Goal: Transaction & Acquisition: Purchase product/service

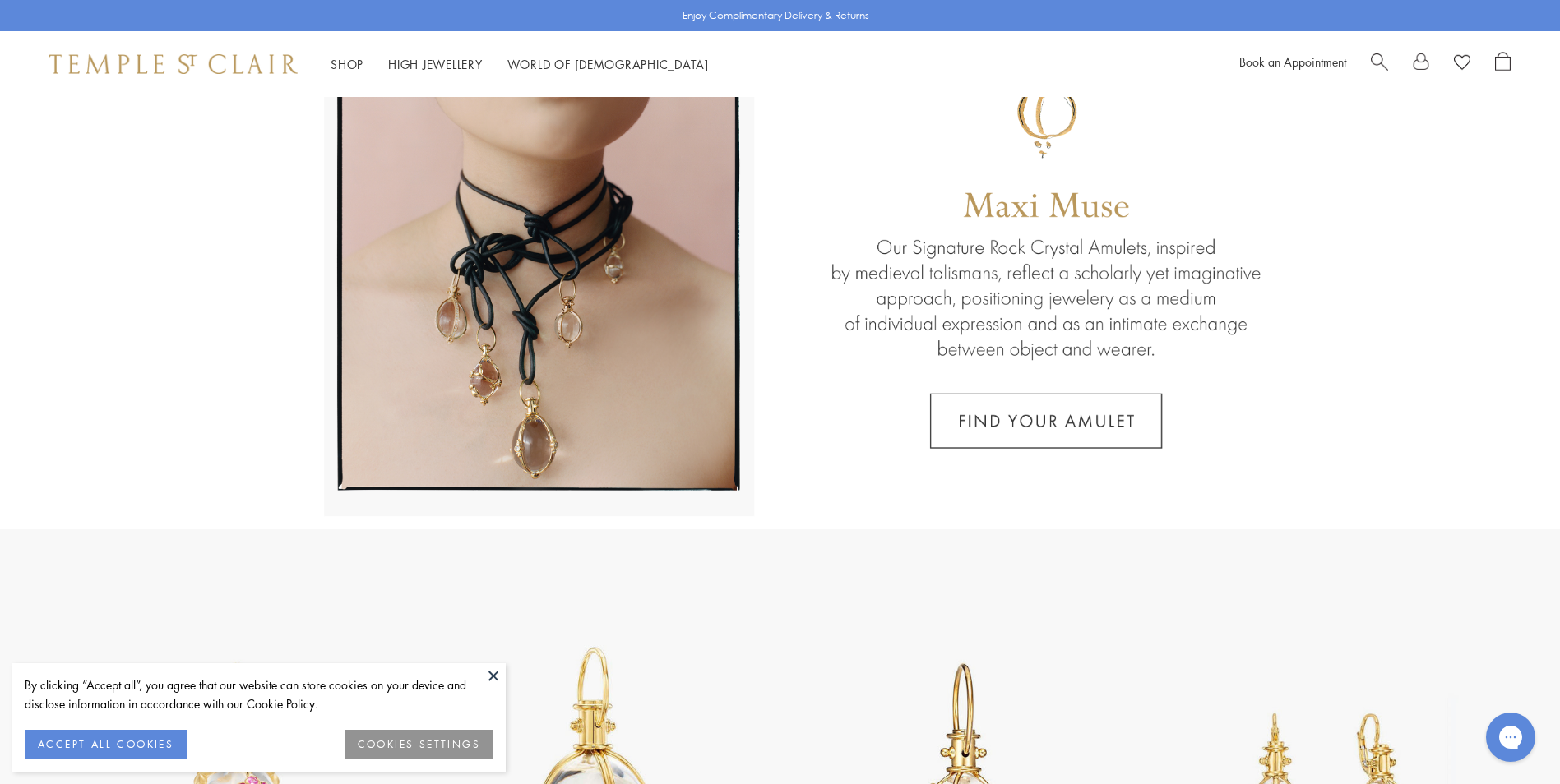
scroll to position [165, 0]
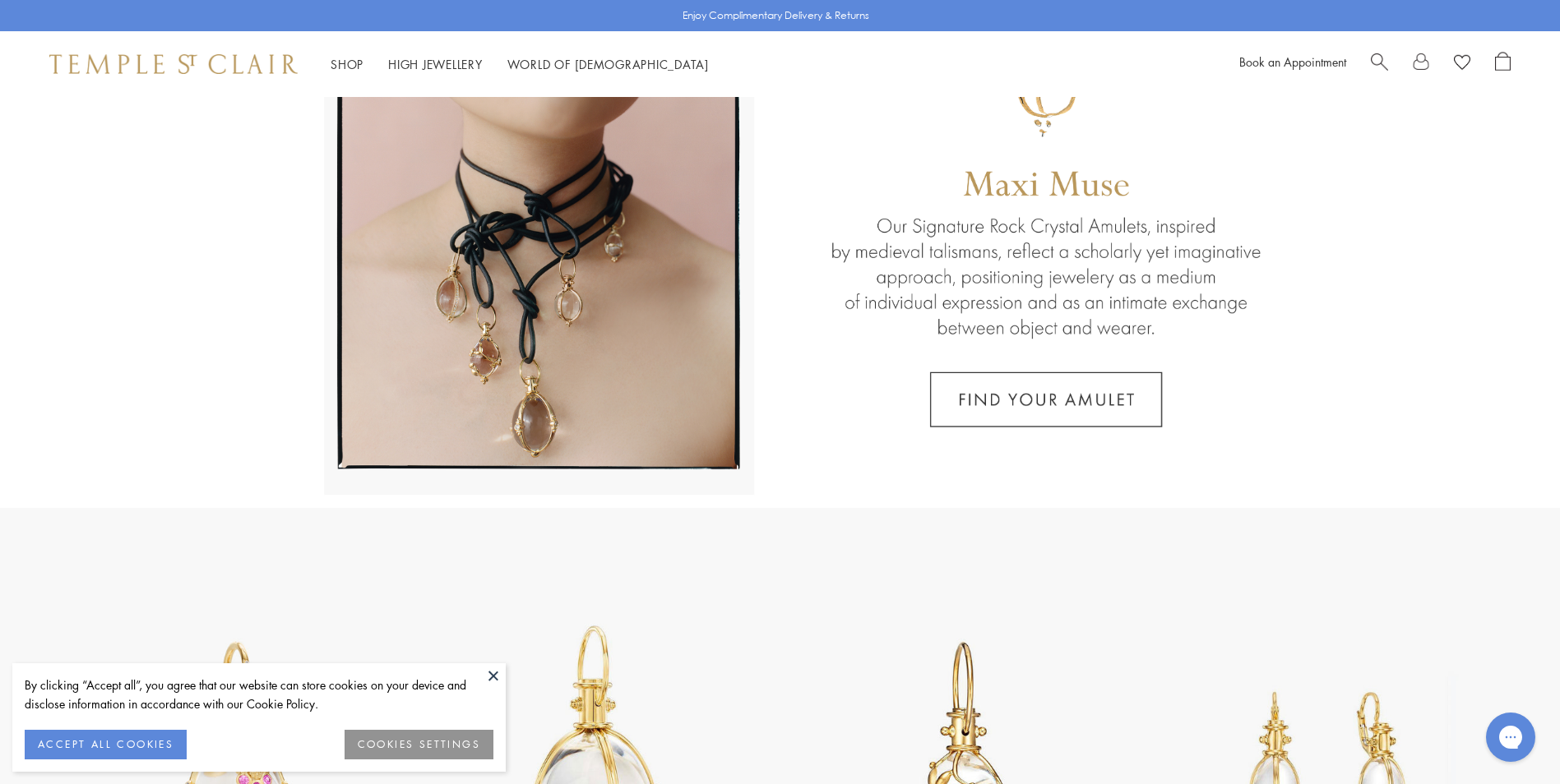
click at [490, 678] on button at bounding box center [494, 676] width 25 height 25
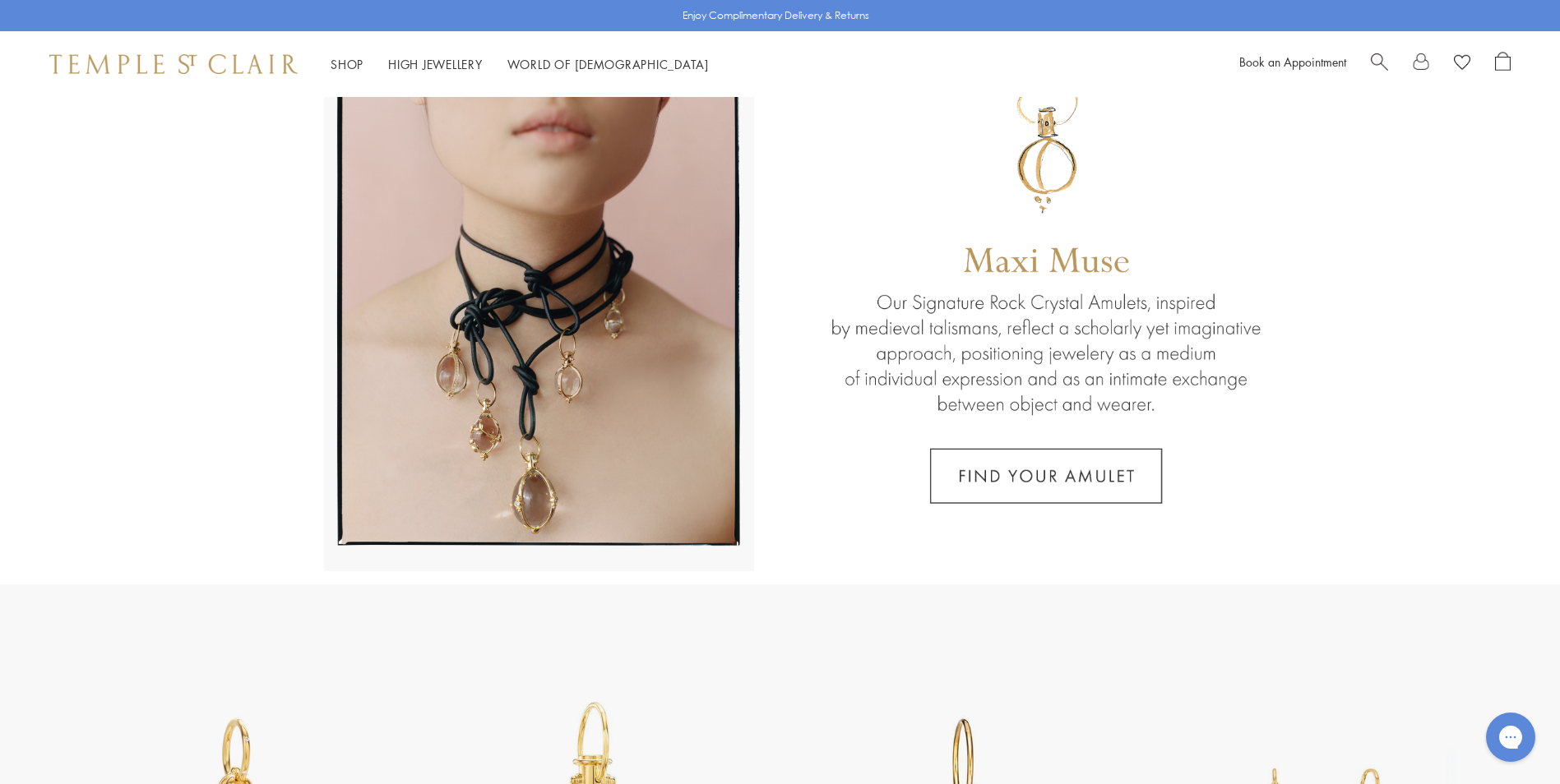
scroll to position [0, 0]
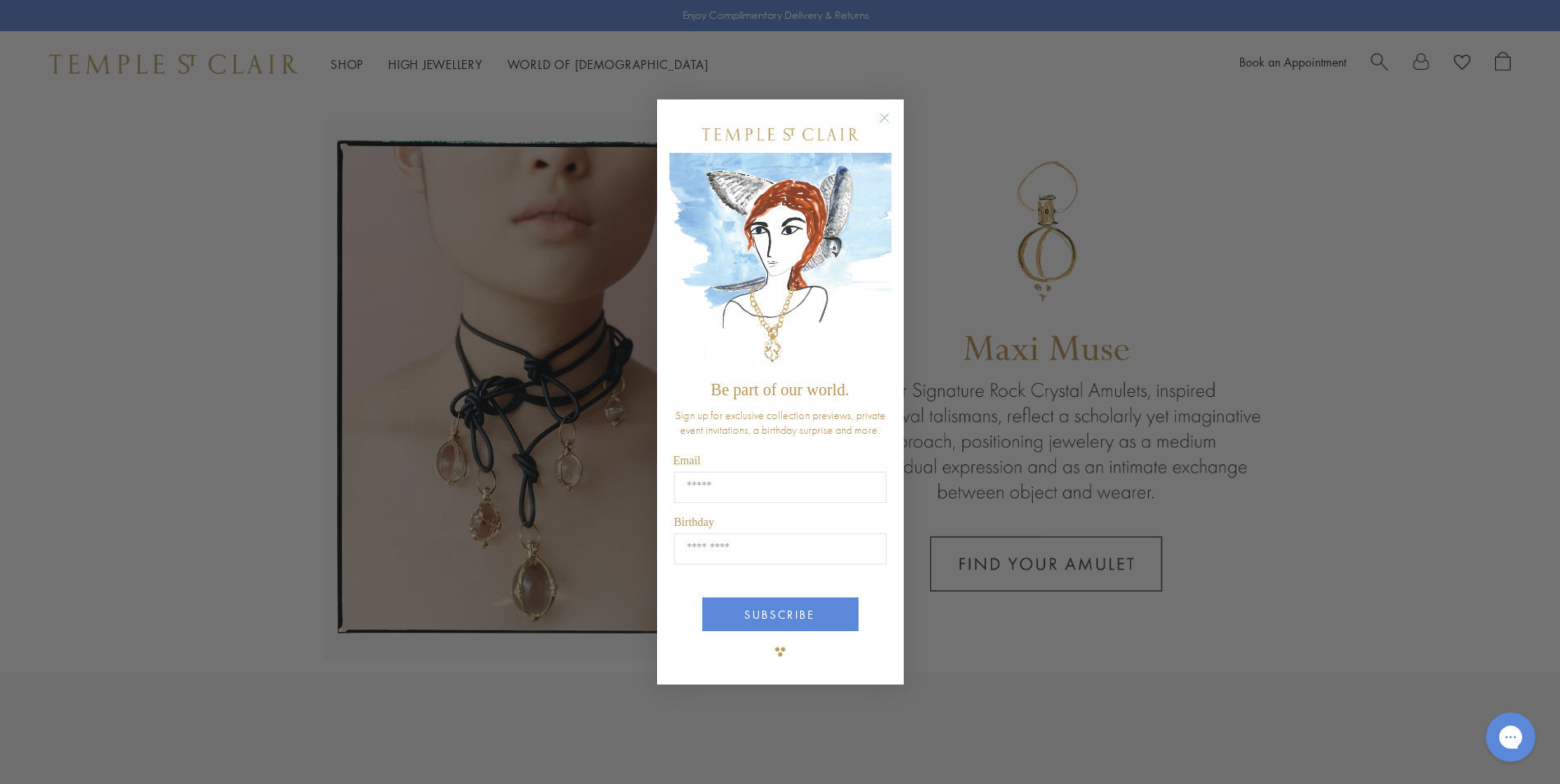
click at [880, 113] on circle "Close dialog" at bounding box center [884, 118] width 20 height 20
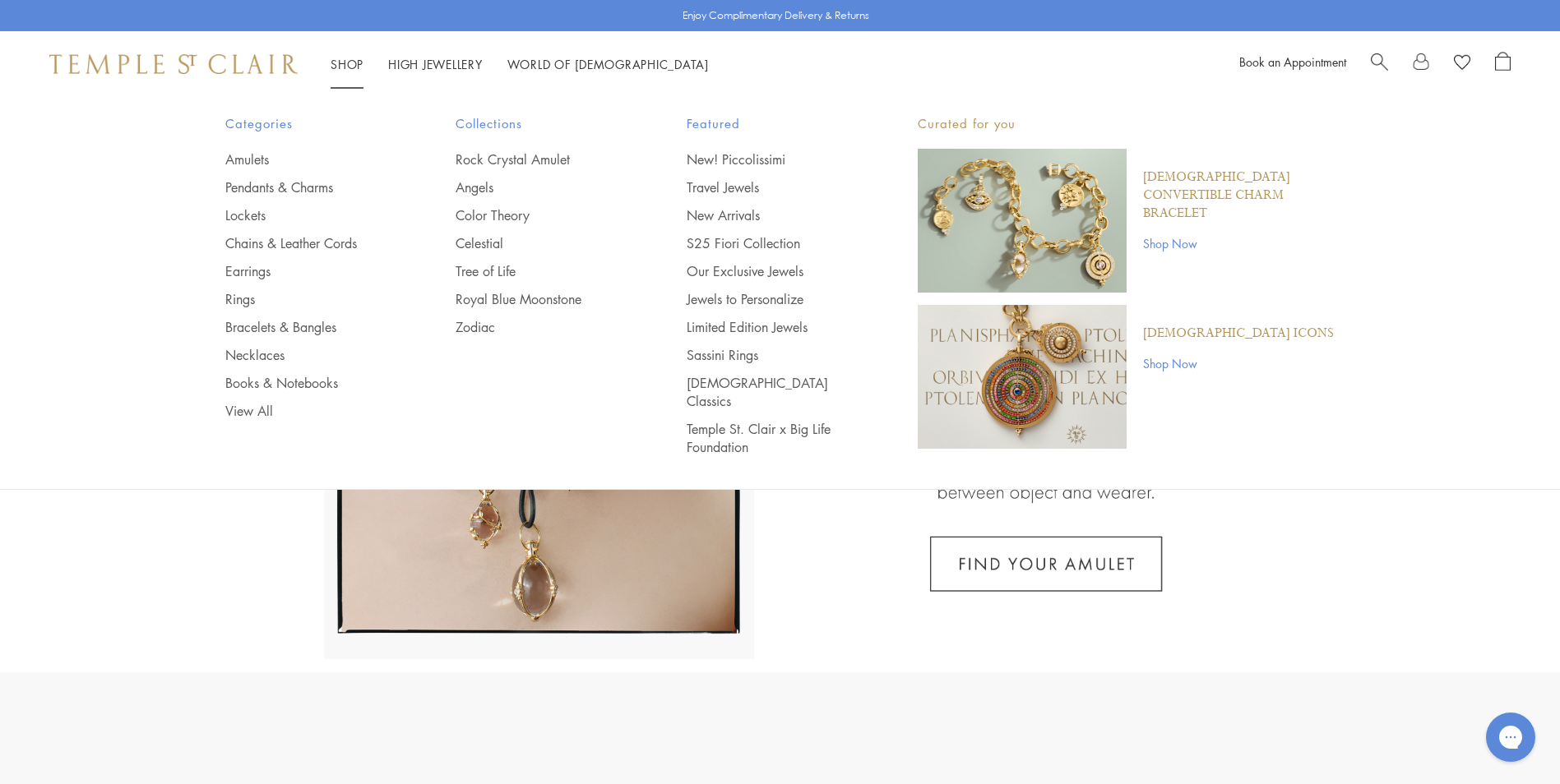
click at [350, 60] on link "Shop Shop" at bounding box center [347, 64] width 33 height 17
click at [273, 354] on link "Necklaces" at bounding box center [308, 355] width 166 height 18
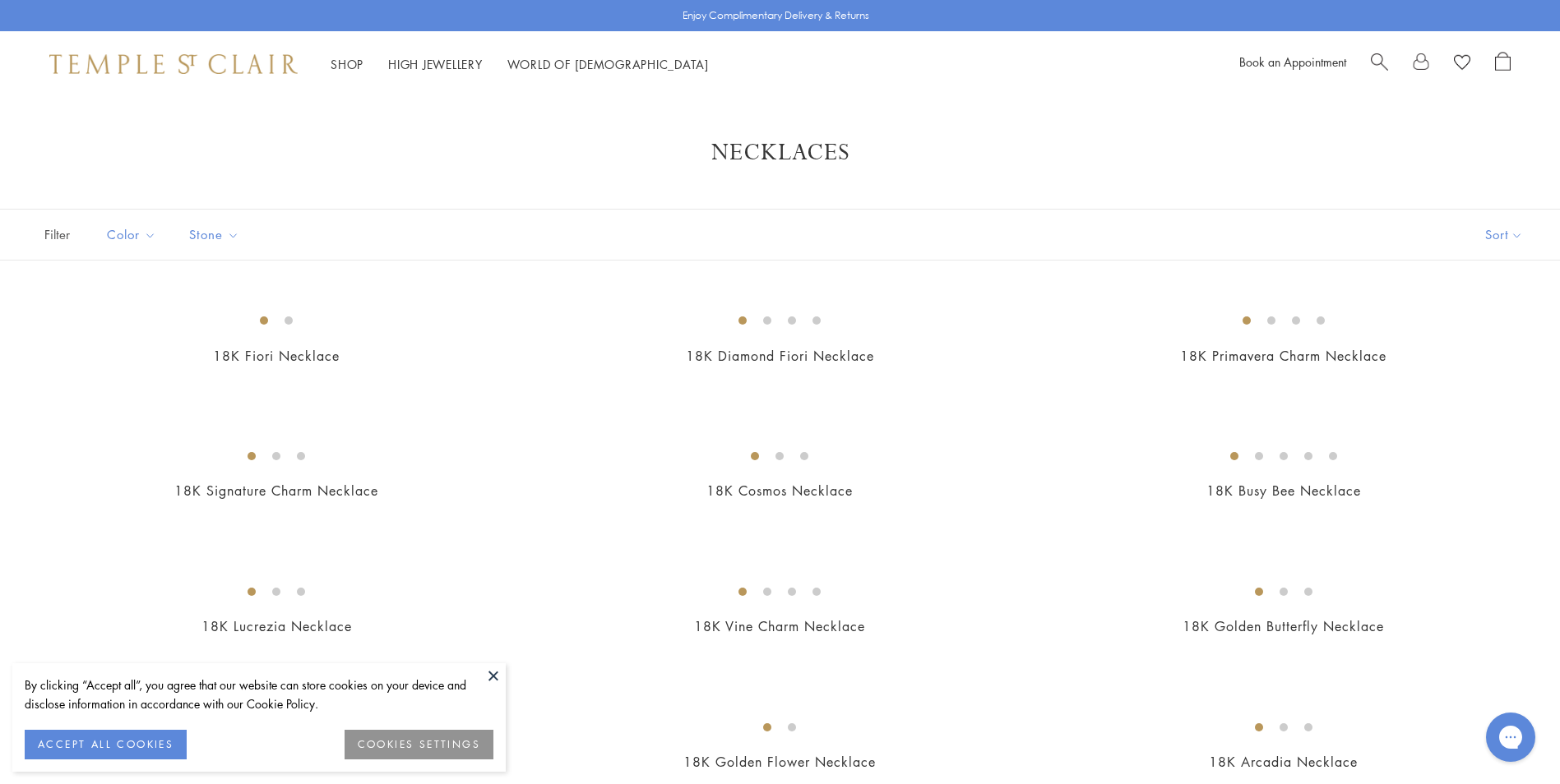
click at [1376, 56] on span "Search" at bounding box center [1379, 60] width 17 height 17
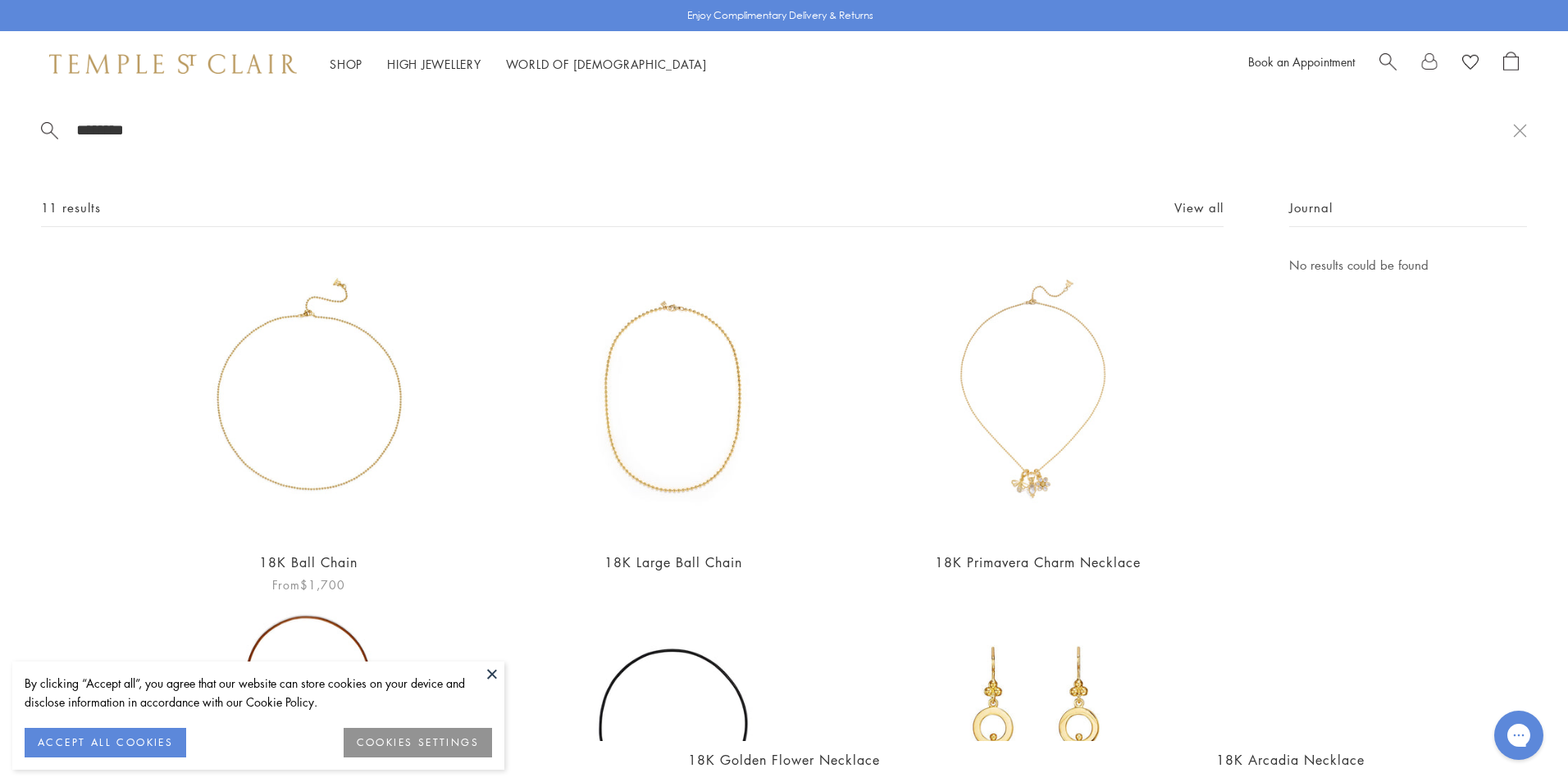
type input "********"
click at [288, 437] on img at bounding box center [309, 396] width 283 height 283
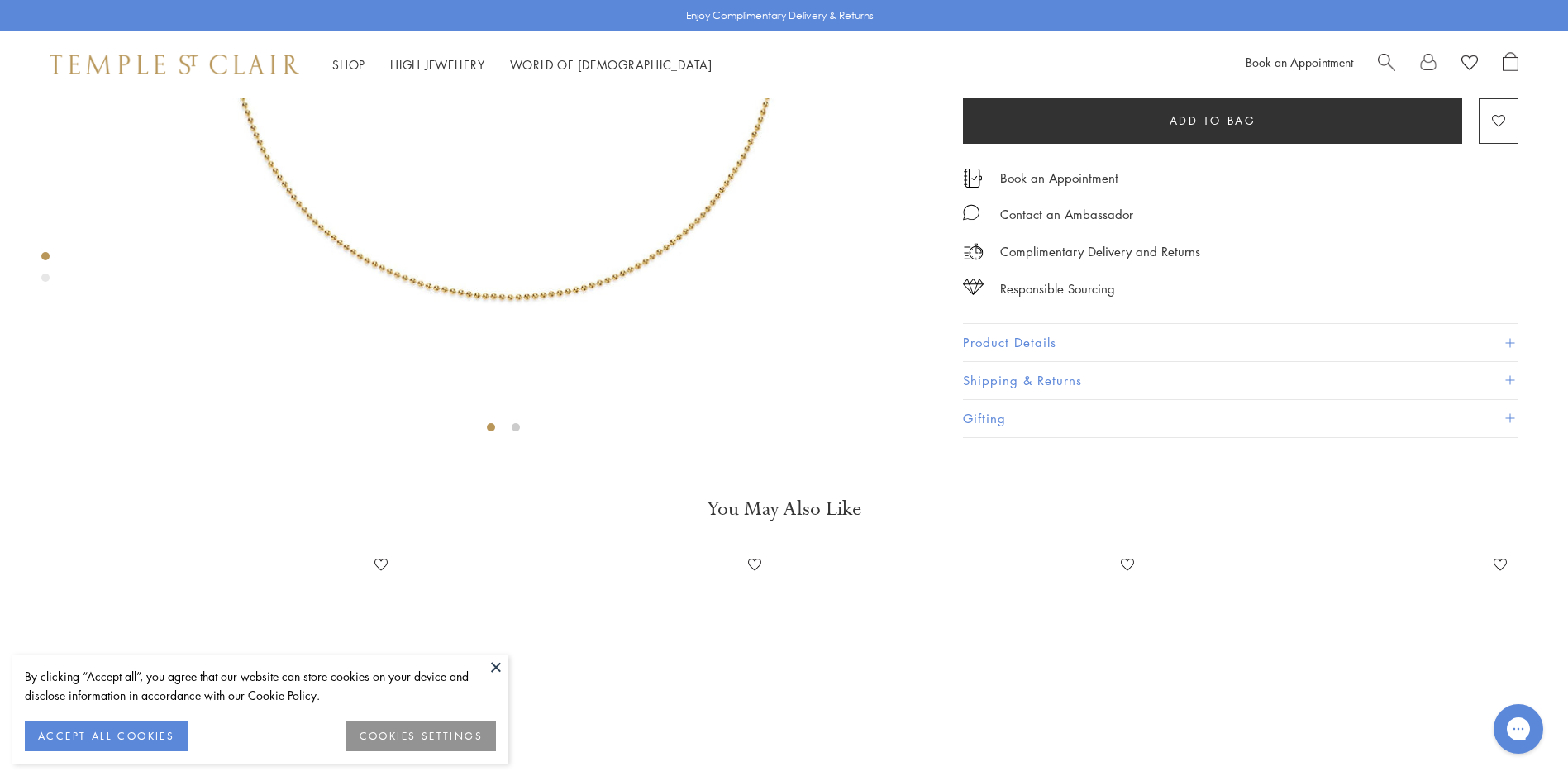
scroll to position [511, 0]
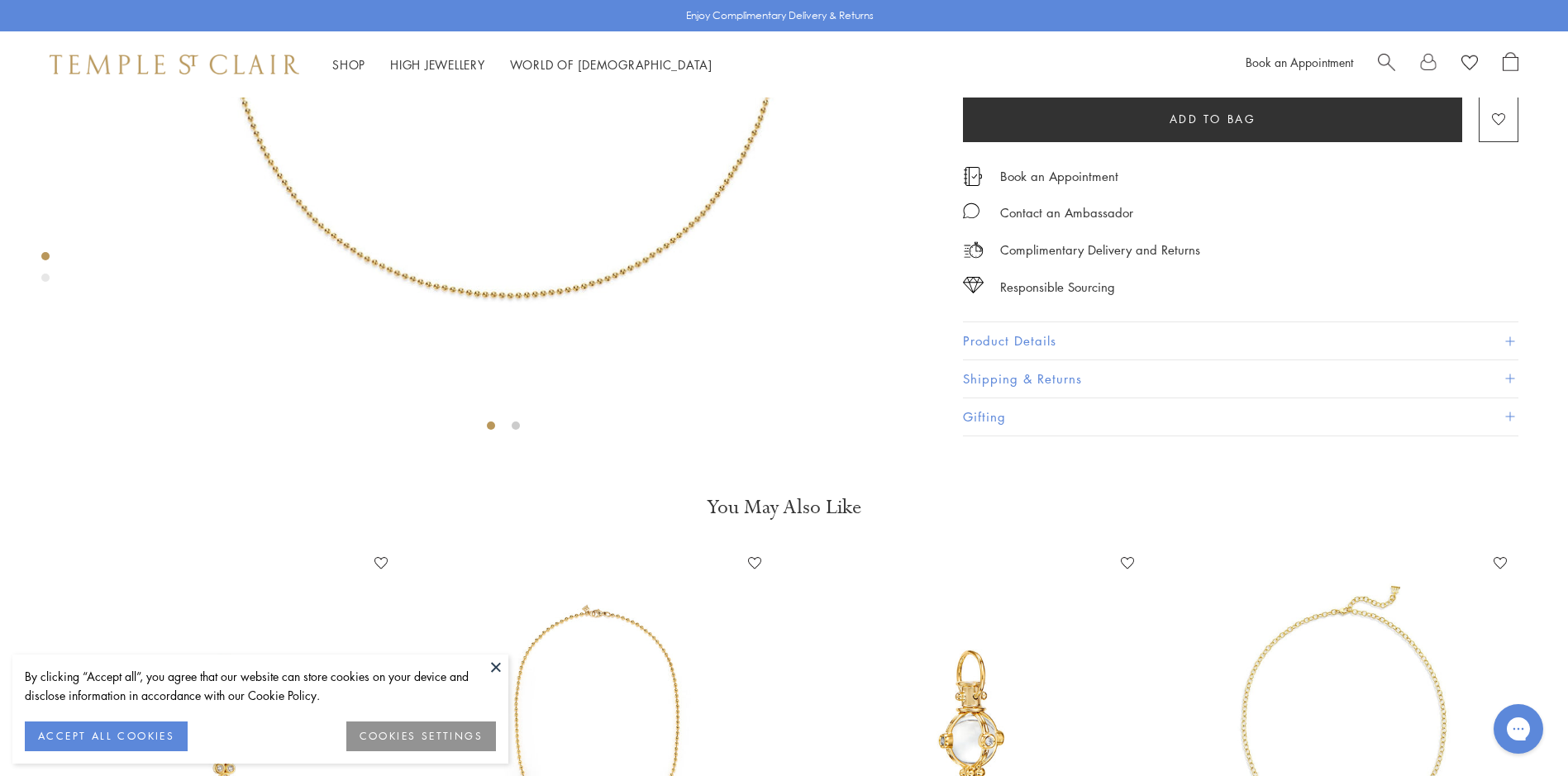
click at [1059, 64] on label "18"–20"" at bounding box center [1048, 54] width 52 height 21
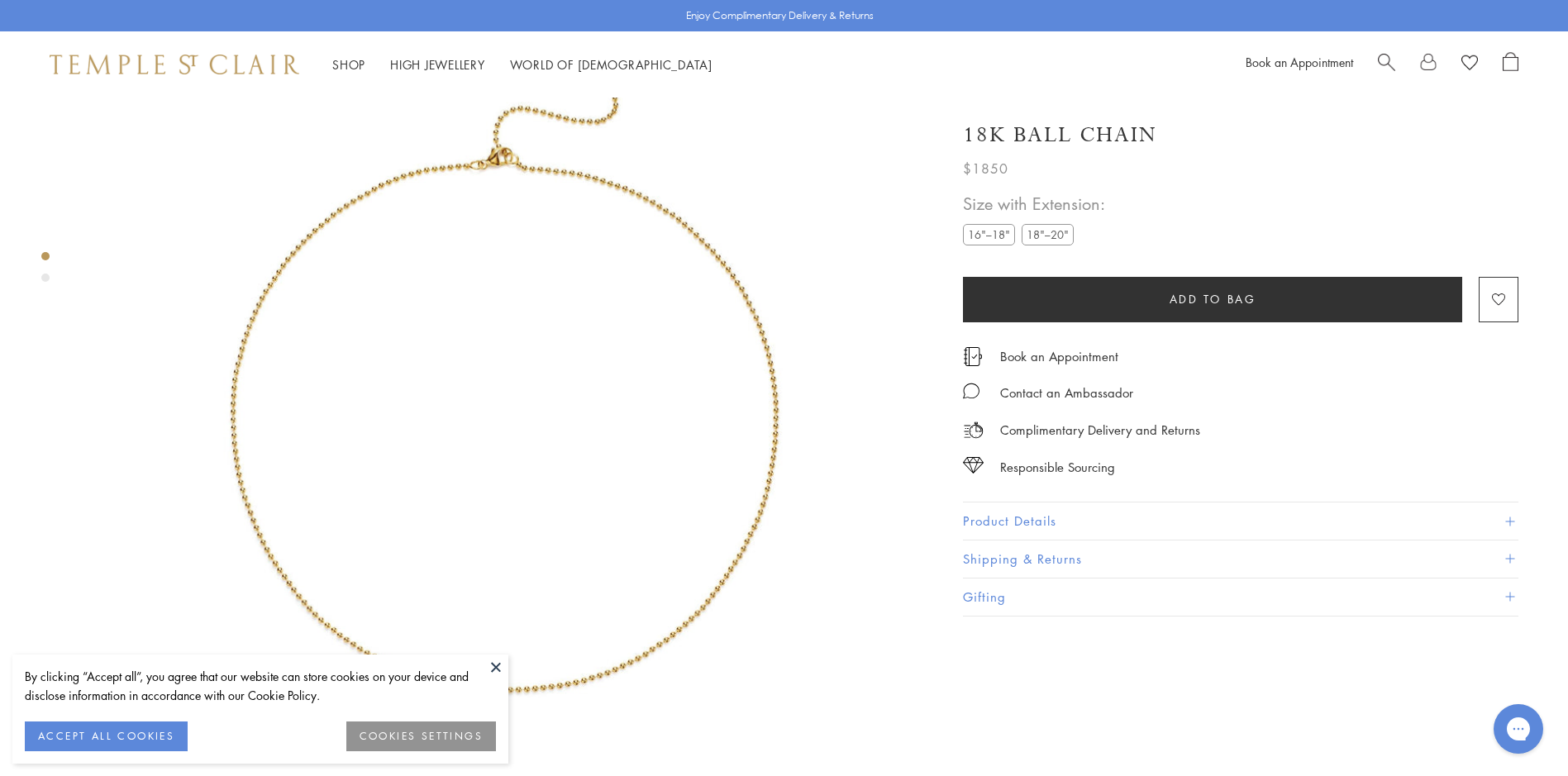
scroll to position [98, 0]
